Goal: Find specific page/section: Find specific page/section

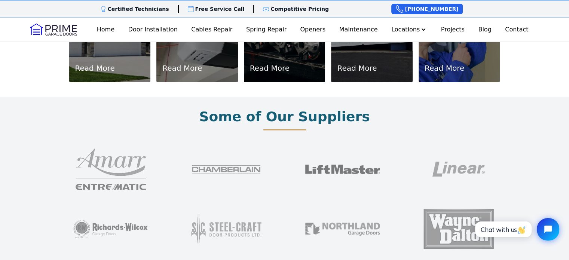
scroll to position [561, 0]
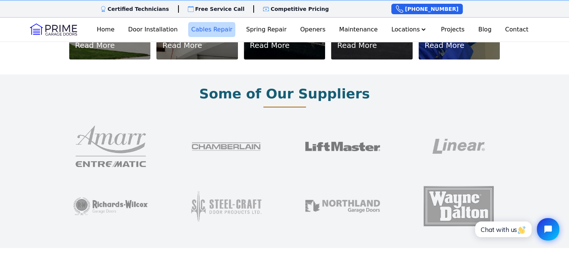
click at [209, 28] on link "Cables Repair" at bounding box center [211, 29] width 47 height 15
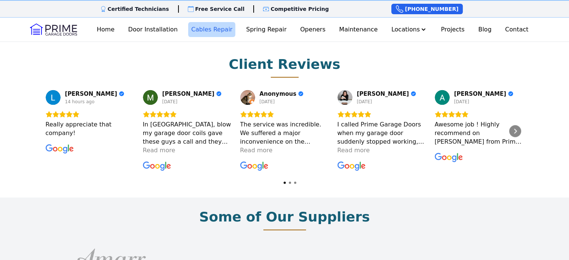
scroll to position [1423, 0]
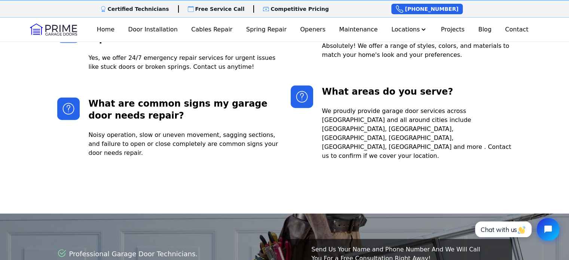
scroll to position [1642, 0]
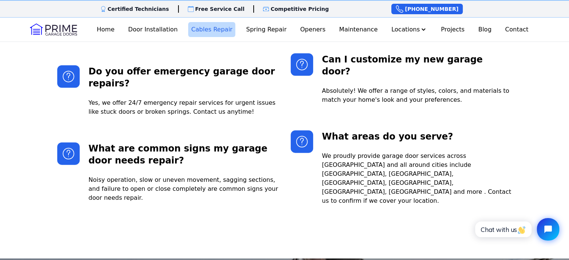
click at [207, 31] on link "Cables Repair" at bounding box center [211, 29] width 47 height 15
